Goal: Information Seeking & Learning: Learn about a topic

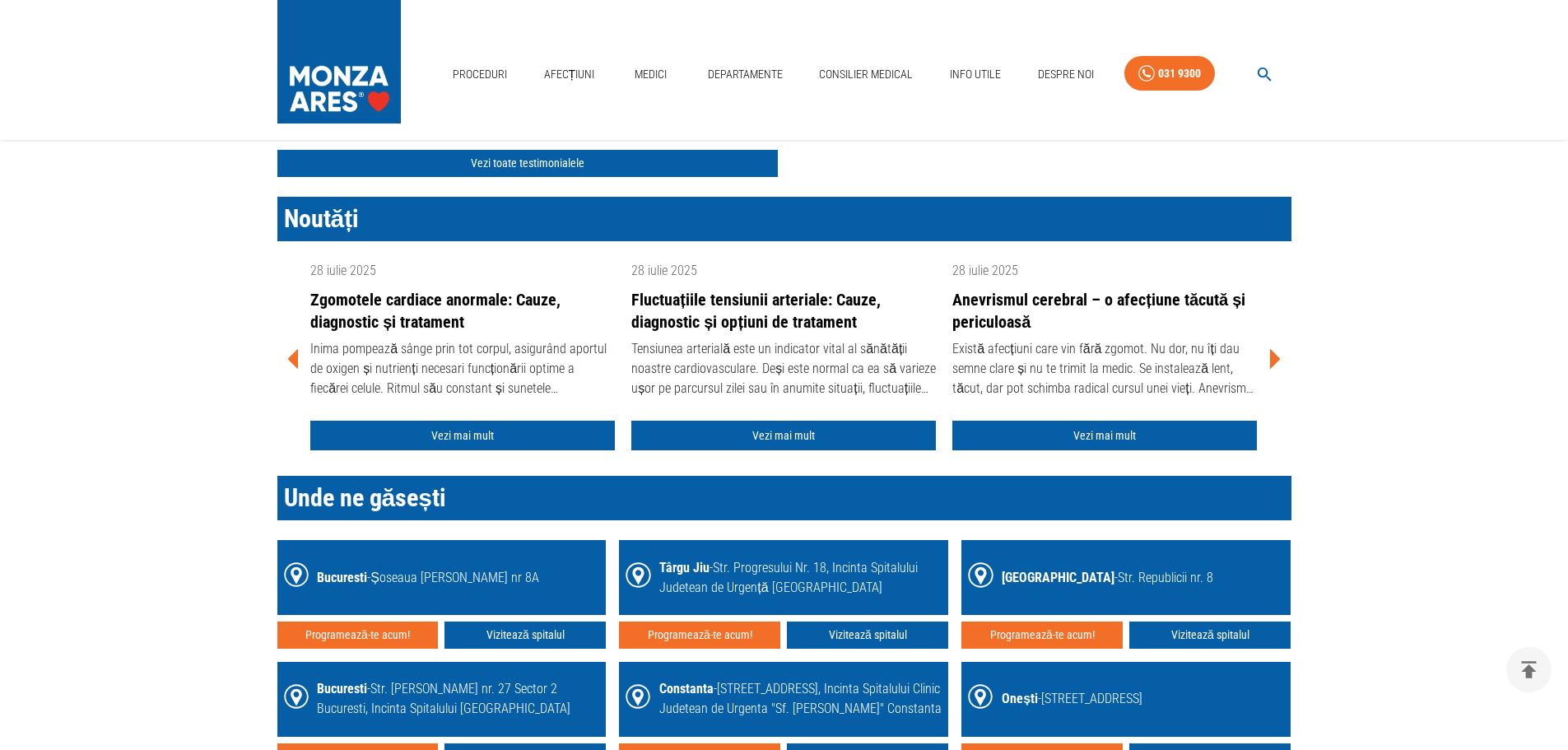
scroll to position [2140, 0]
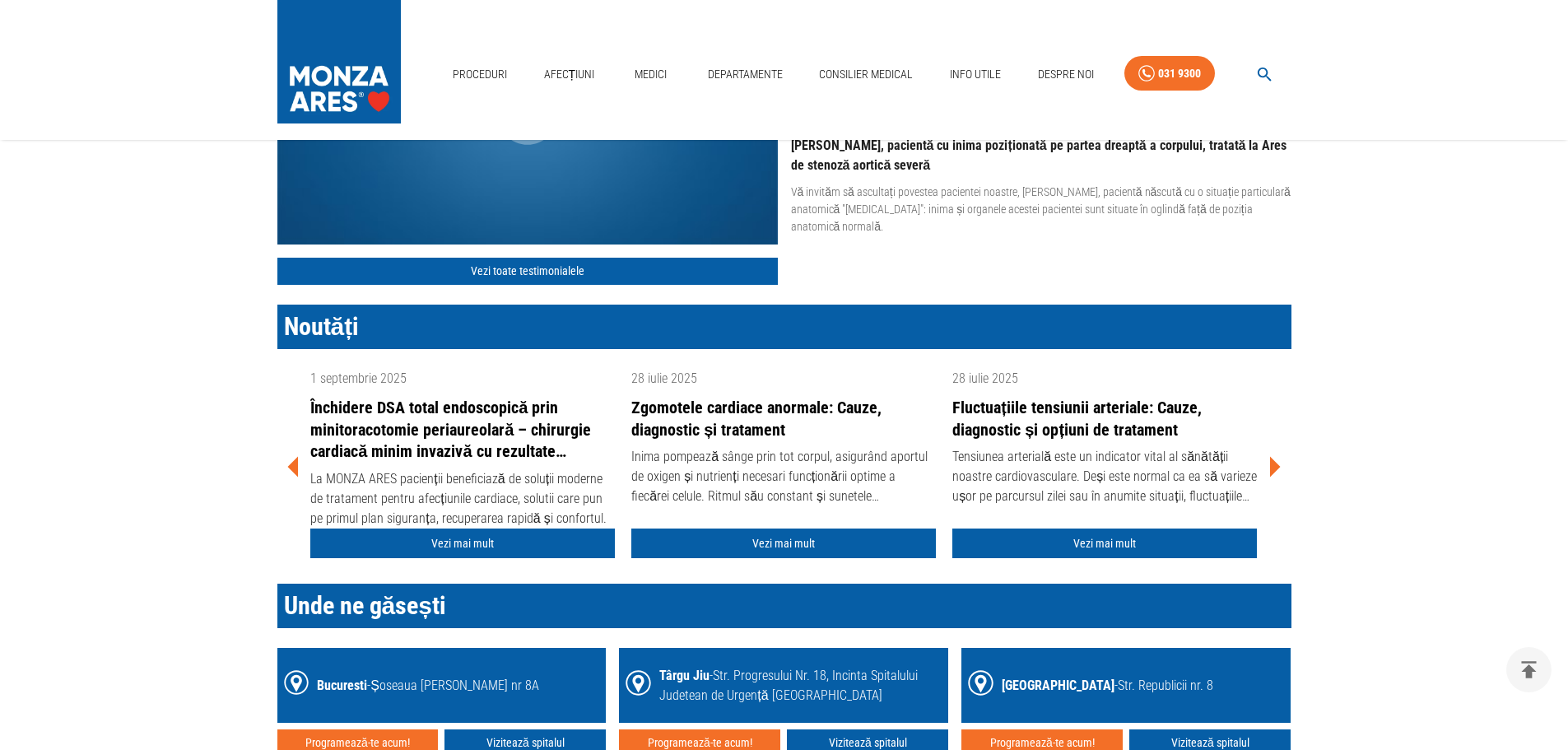
click at [423, 435] on link "Închidere DSA total endoscopică prin minitoracotomie periaureolară – chirurgie …" at bounding box center [461, 429] width 304 height 66
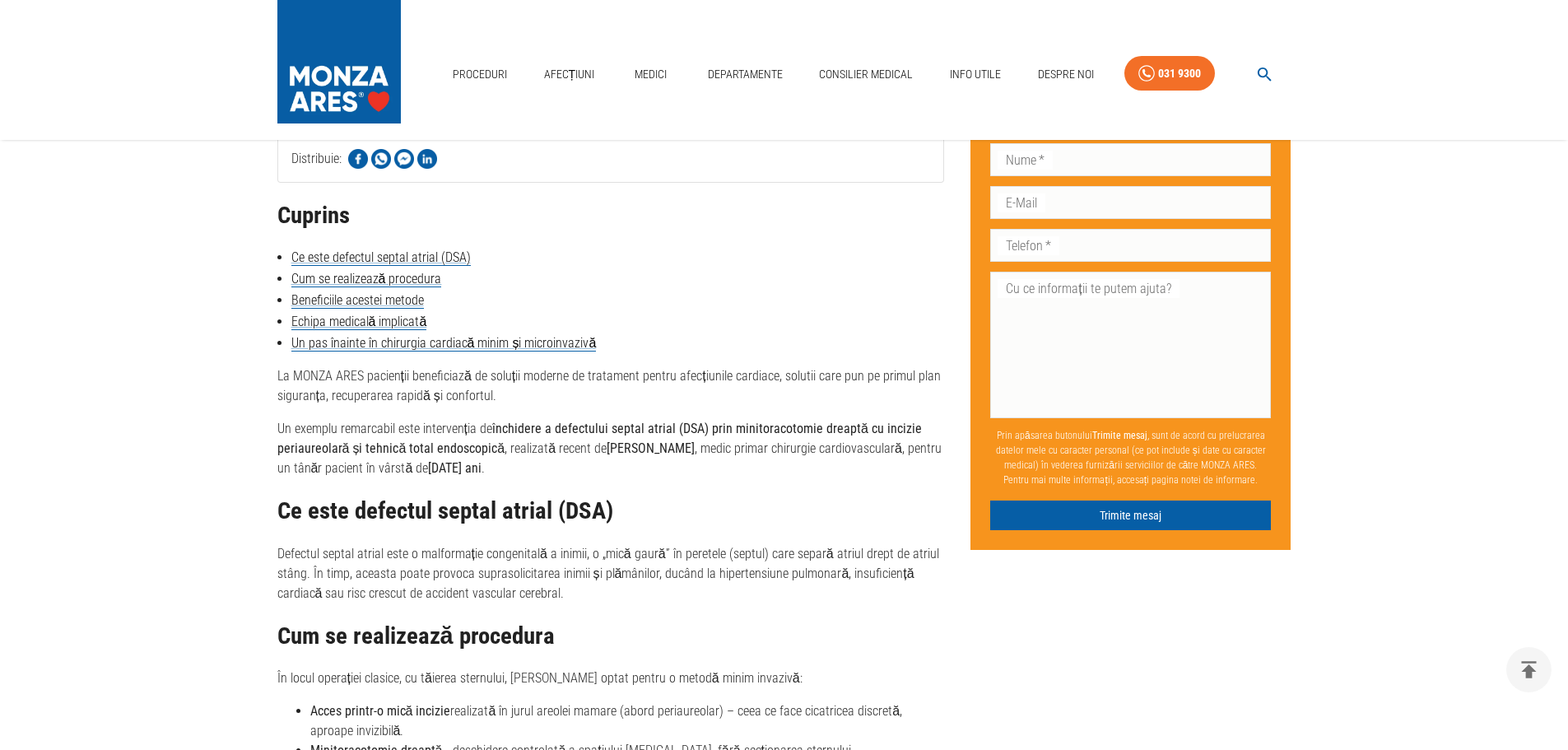
scroll to position [659, 0]
click at [344, 62] on img at bounding box center [338, 57] width 123 height 116
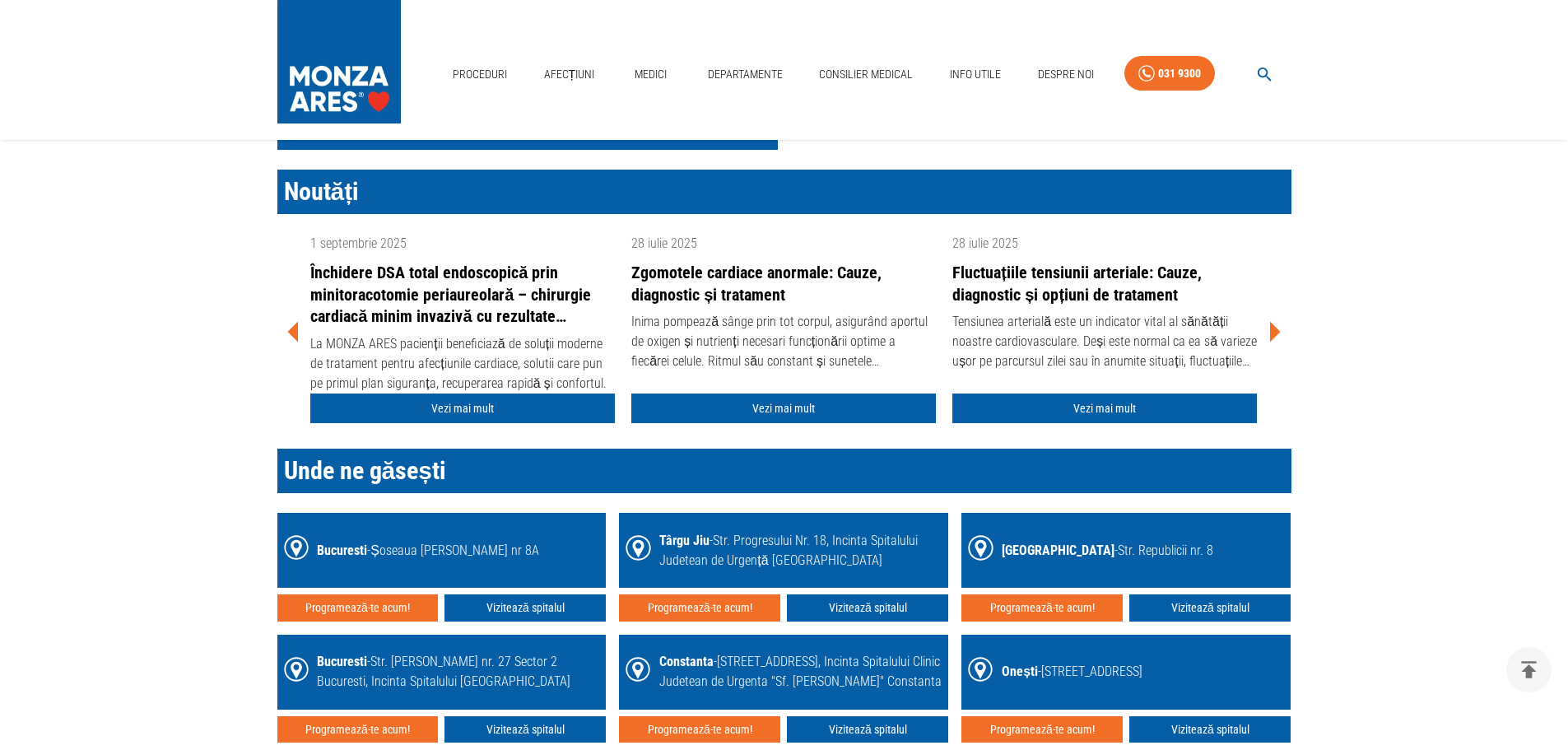
scroll to position [2222, 0]
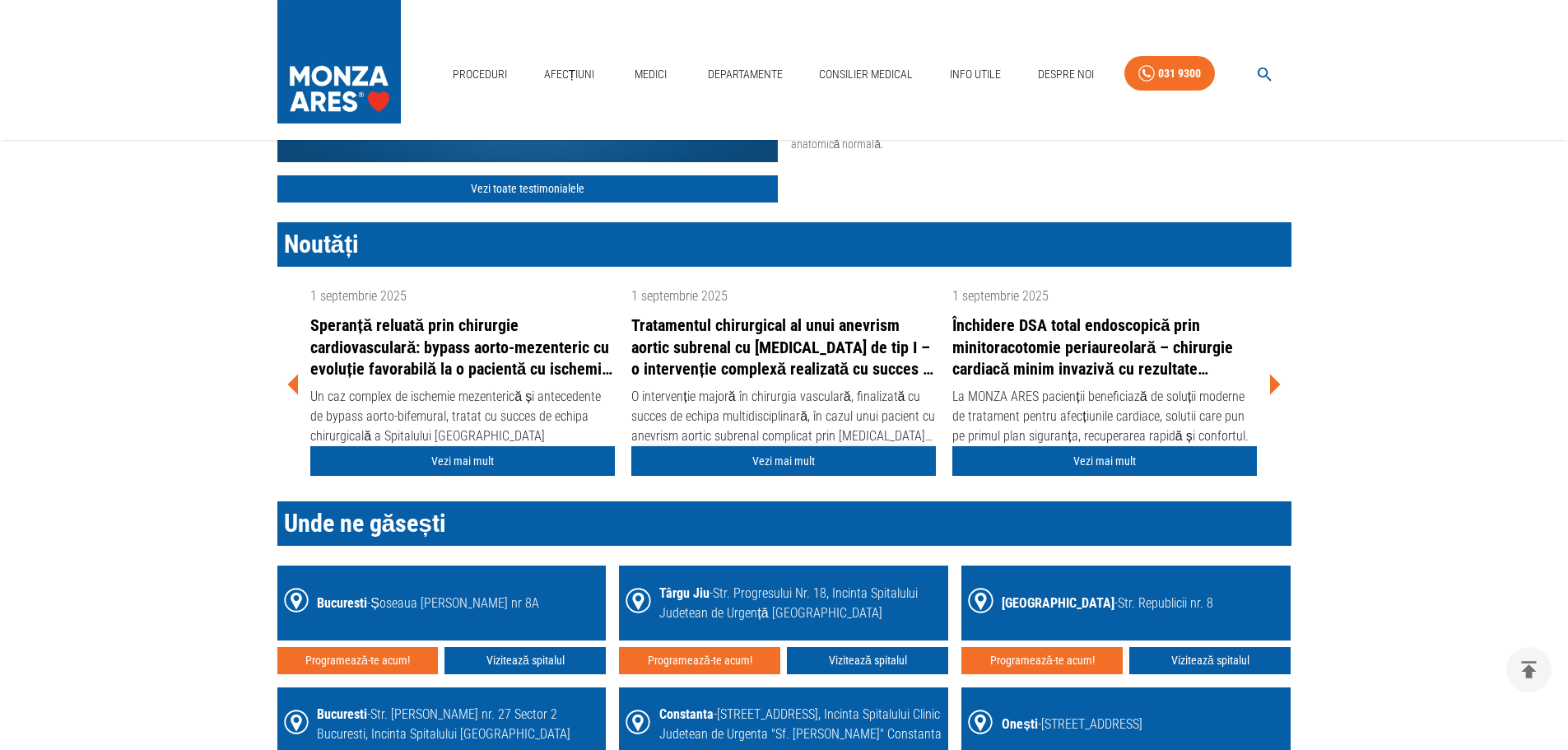
click at [762, 470] on link "Vezi mai mult" at bounding box center [783, 460] width 304 height 30
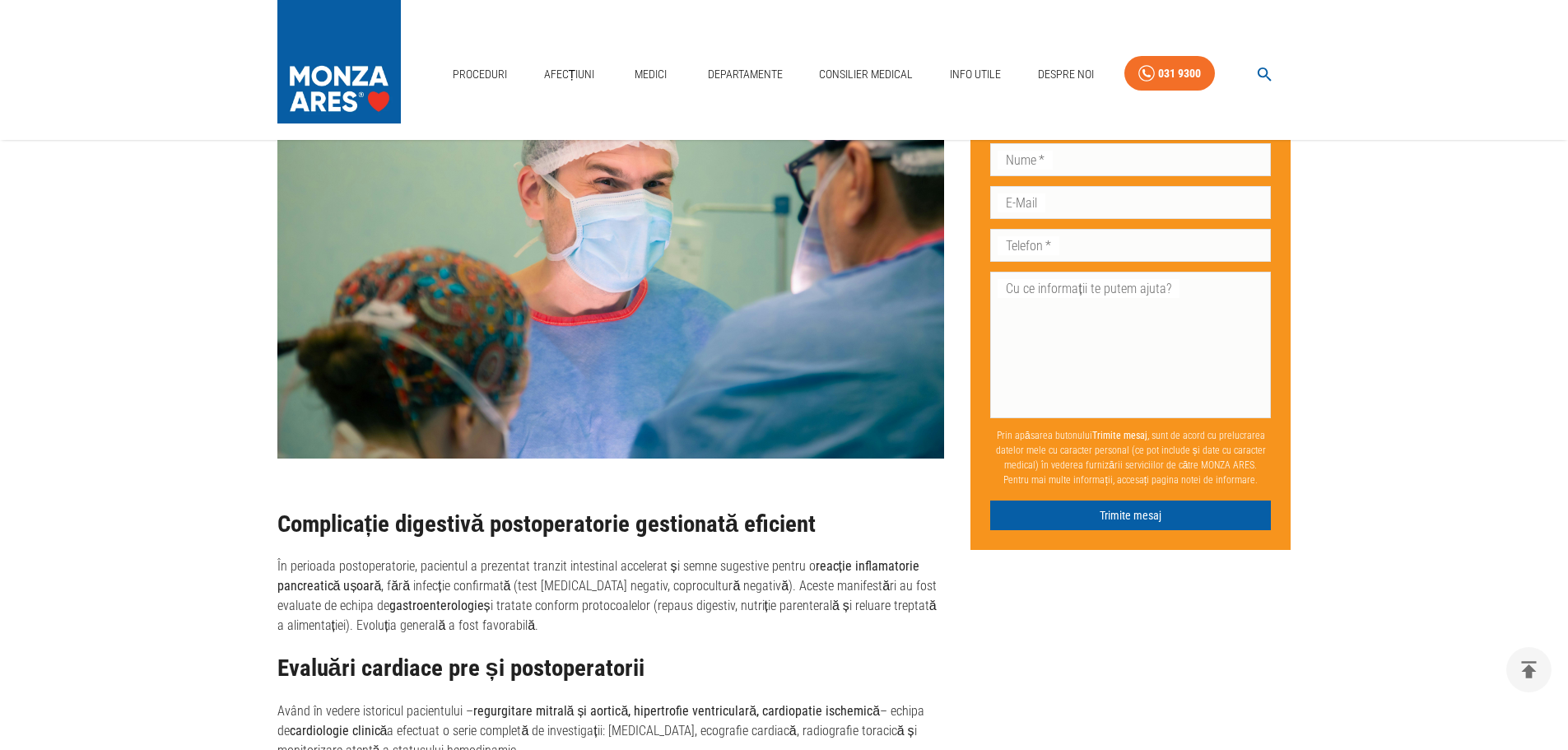
scroll to position [2798, 0]
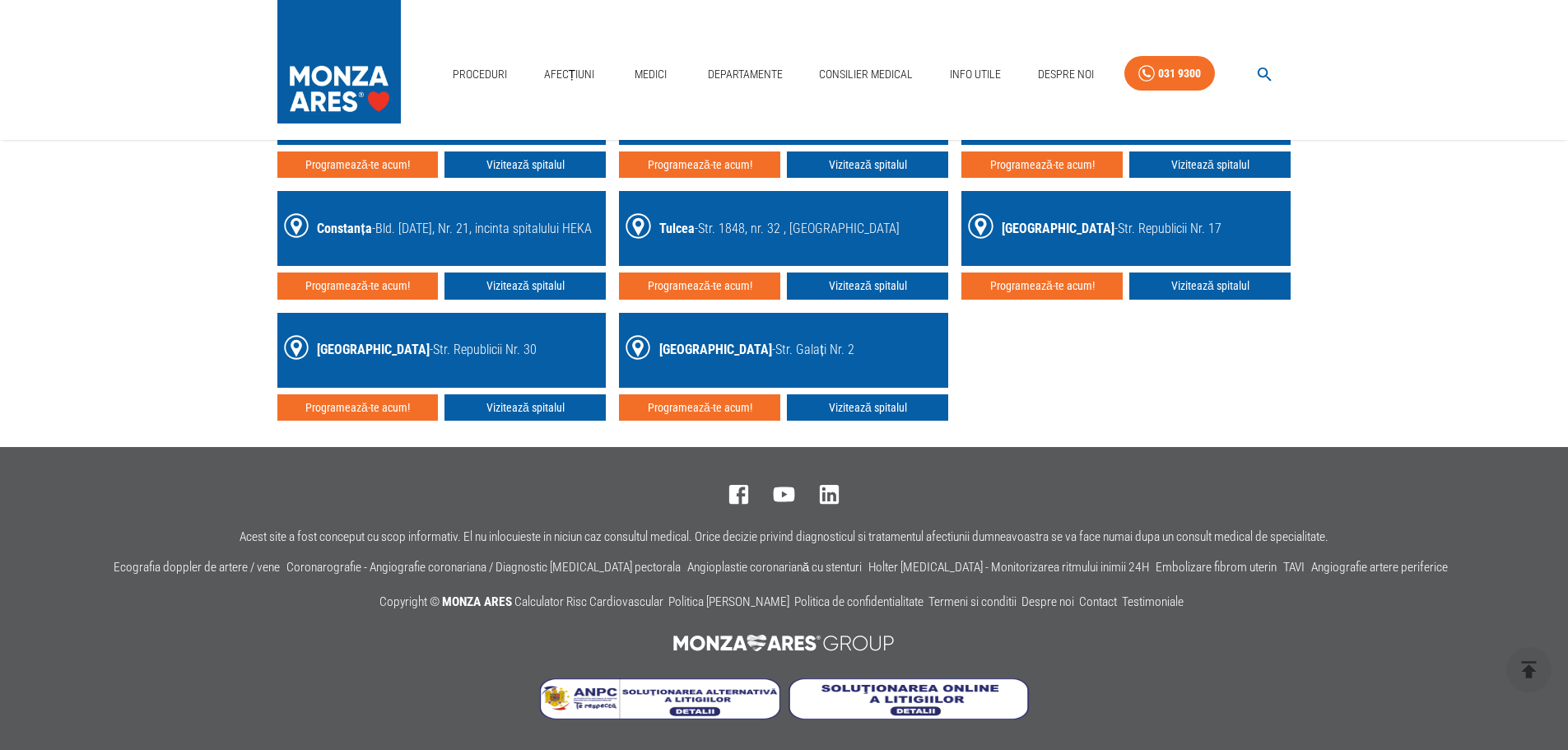
scroll to position [2114, 0]
